Goal: Task Accomplishment & Management: Manage account settings

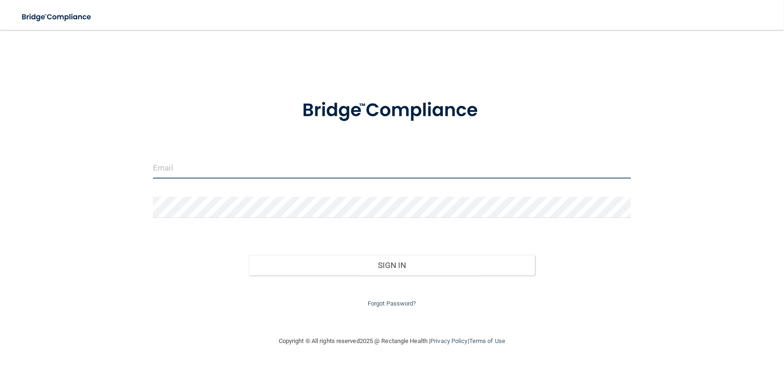
type input "[EMAIL_ADDRESS][DOMAIN_NAME]"
drag, startPoint x: 242, startPoint y: 174, endPoint x: 0, endPoint y: 154, distance: 243.3
click at [0, 154] on main "[EMAIL_ADDRESS][DOMAIN_NAME] Invalid email/password. You don't have permission …" at bounding box center [392, 198] width 784 height 336
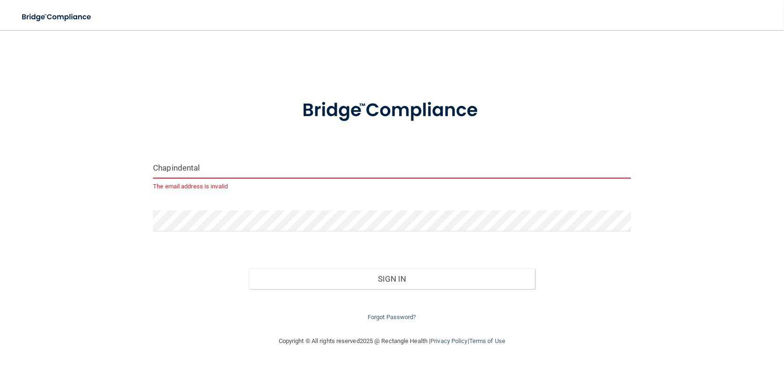
type input "[EMAIL_ADDRESS][DOMAIN_NAME]"
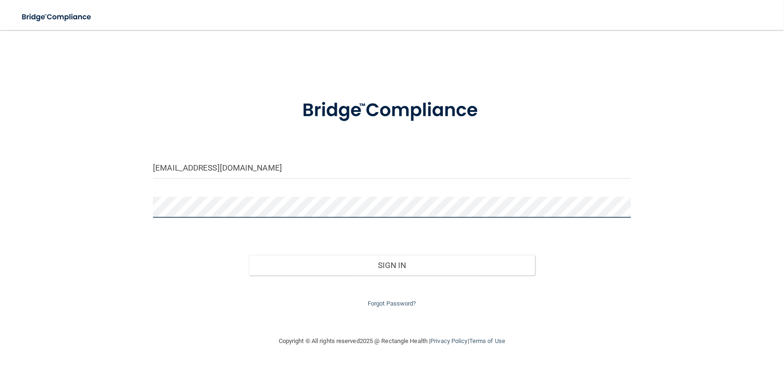
click at [0, 184] on main "[EMAIL_ADDRESS][DOMAIN_NAME] Invalid email/password. You don't have permission …" at bounding box center [392, 198] width 784 height 336
click at [249, 255] on button "Sign In" at bounding box center [392, 265] width 287 height 21
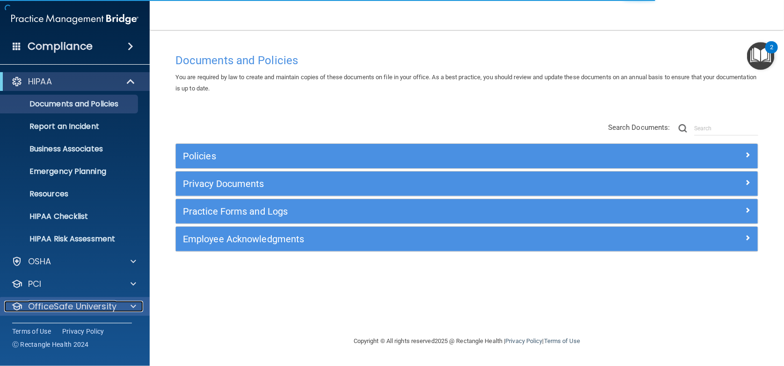
click at [80, 309] on p "OfficeSafe University" at bounding box center [72, 306] width 88 height 11
click at [55, 304] on p "OfficeSafe University" at bounding box center [72, 306] width 88 height 11
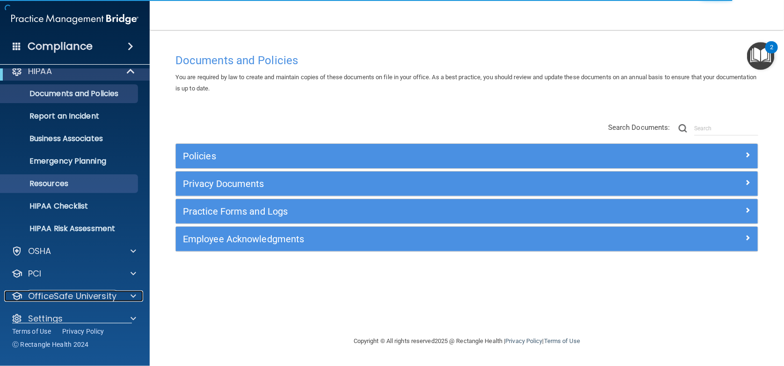
scroll to position [22, 0]
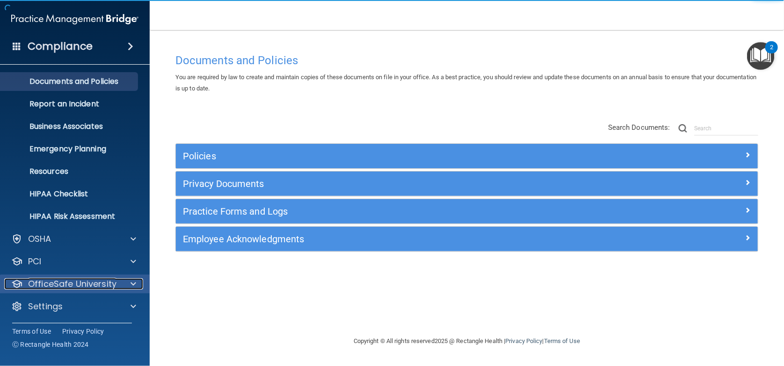
click at [90, 282] on p "OfficeSafe University" at bounding box center [72, 283] width 88 height 11
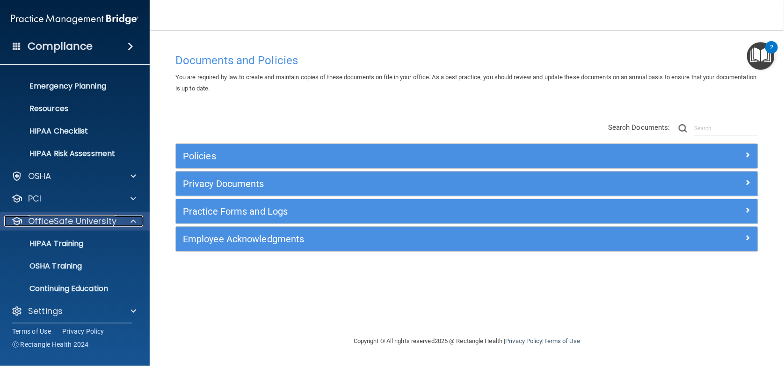
scroll to position [90, 0]
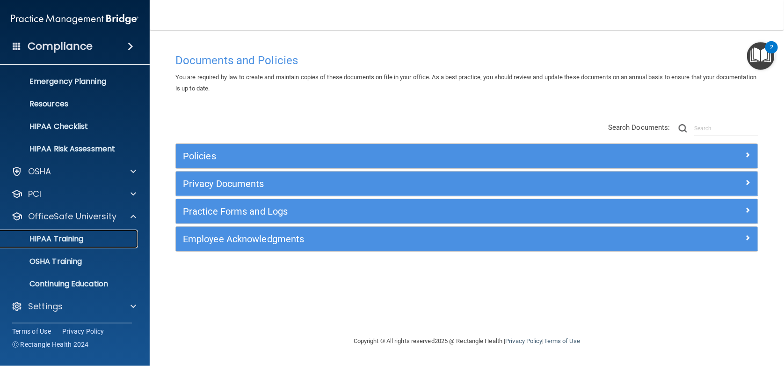
click at [56, 237] on p "HIPAA Training" at bounding box center [44, 238] width 77 height 9
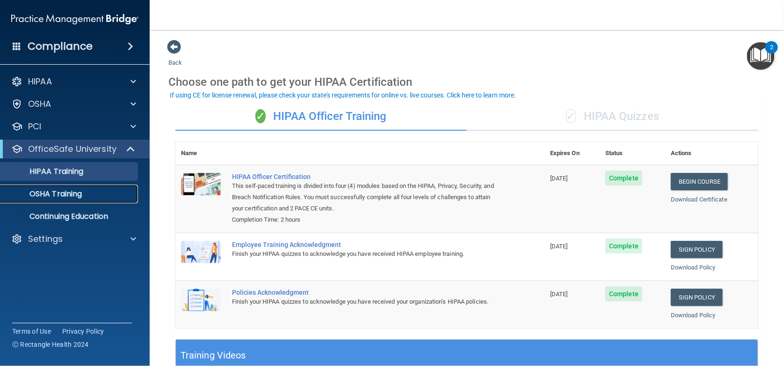
click at [63, 190] on p "OSHA Training" at bounding box center [44, 193] width 76 height 9
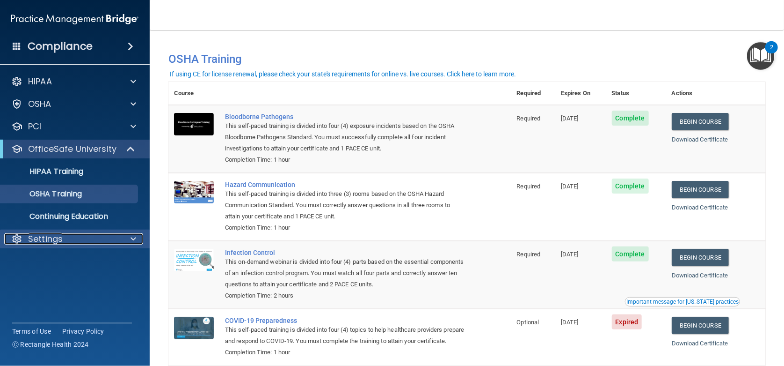
click at [59, 237] on p "Settings" at bounding box center [45, 238] width 35 height 11
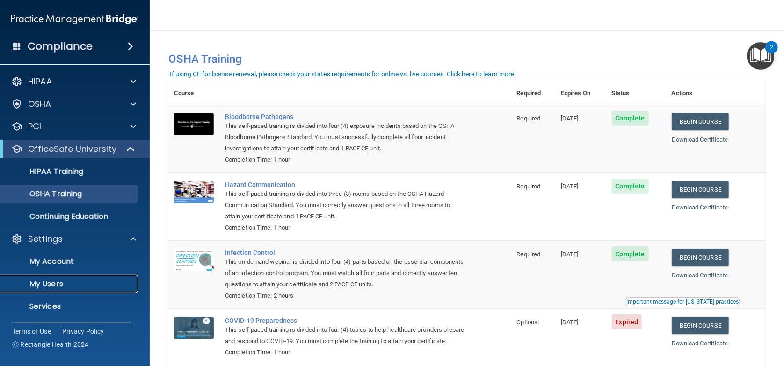
click at [58, 286] on p "My Users" at bounding box center [70, 283] width 128 height 9
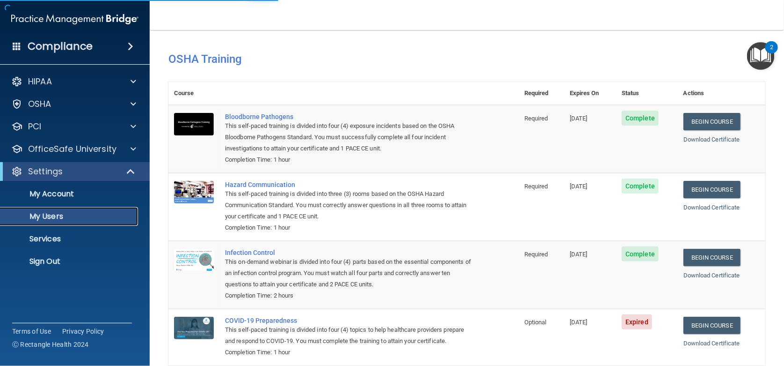
select select "20"
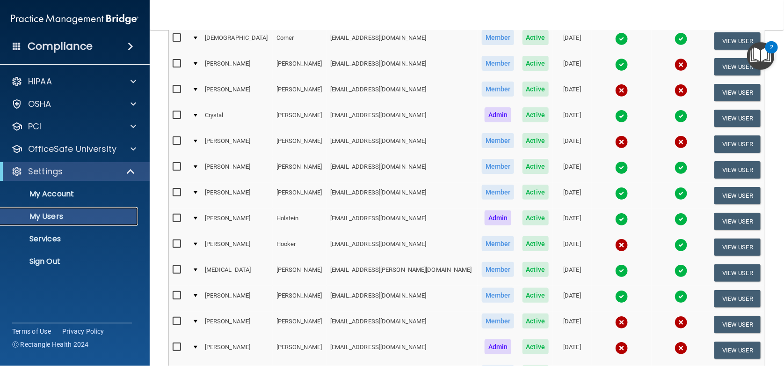
scroll to position [171, 0]
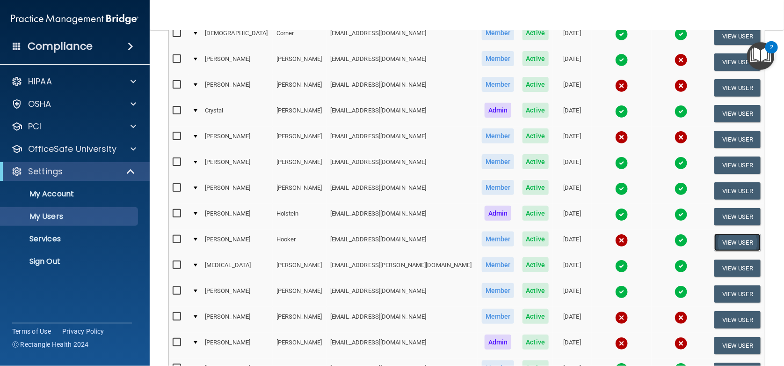
click at [723, 238] on button "View User" at bounding box center [738, 242] width 46 height 17
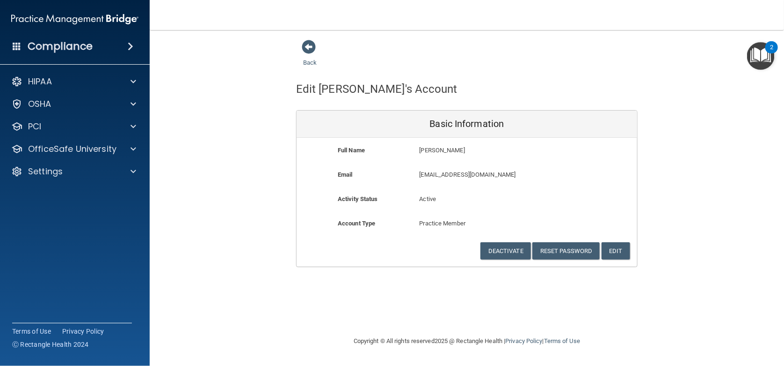
click at [215, 58] on div "Back Edit [PERSON_NAME]'s Account Basic Information Full Name [PERSON_NAME] [PE…" at bounding box center [467, 152] width 597 height 227
